Goal: Navigation & Orientation: Understand site structure

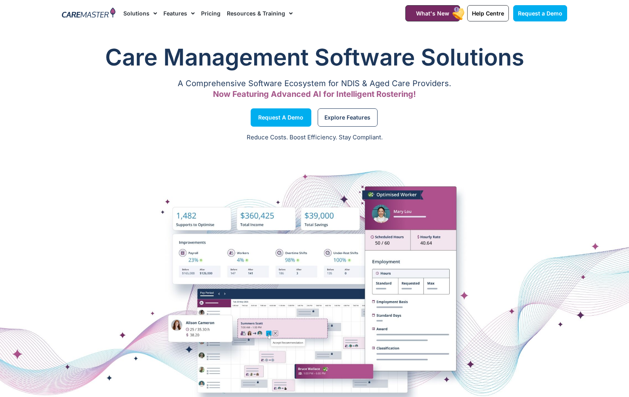
click at [134, 14] on link "Solutions" at bounding box center [140, 13] width 34 height 27
click at [137, 11] on link "Solutions" at bounding box center [140, 13] width 34 height 27
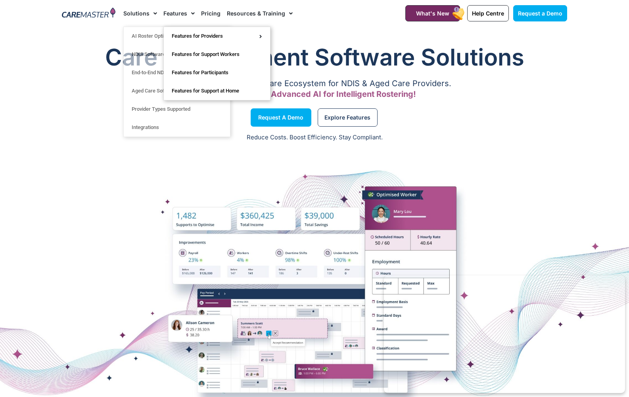
click at [174, 15] on link "Features" at bounding box center [178, 13] width 31 height 27
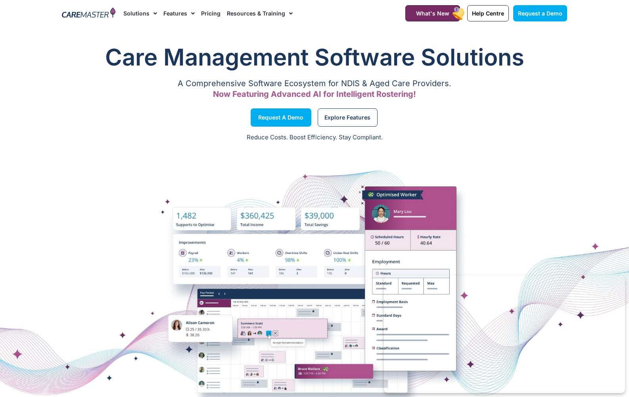
click at [179, 13] on link "Features" at bounding box center [178, 13] width 31 height 27
